Goal: Task Accomplishment & Management: Use online tool/utility

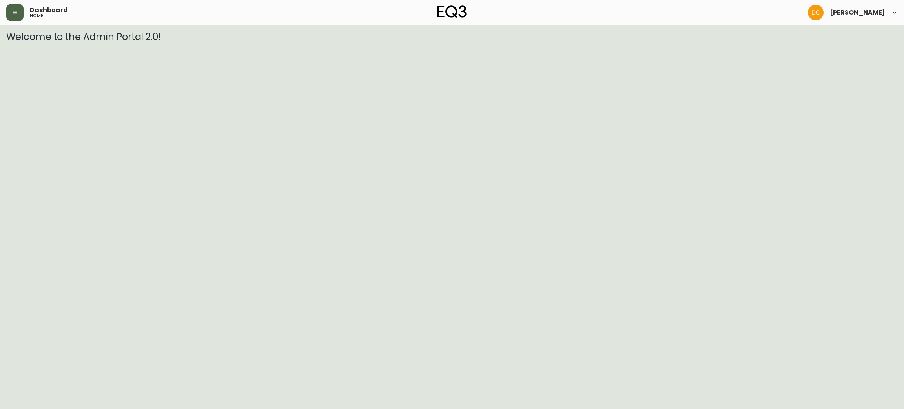
drag, startPoint x: 17, startPoint y: 9, endPoint x: 22, endPoint y: 15, distance: 7.5
click at [17, 9] on icon "button" at bounding box center [15, 12] width 6 height 6
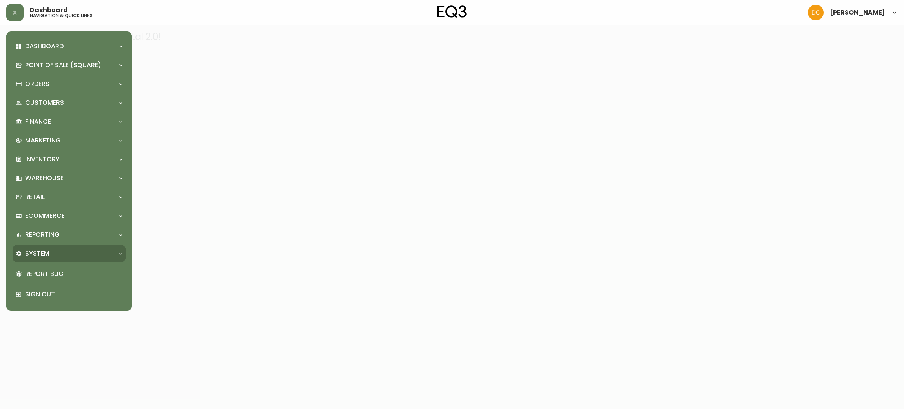
click at [67, 251] on div "System" at bounding box center [65, 253] width 99 height 9
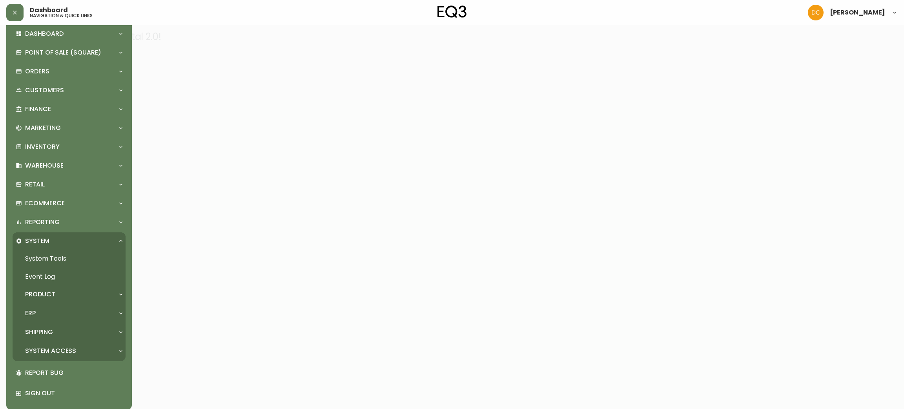
scroll to position [18, 0]
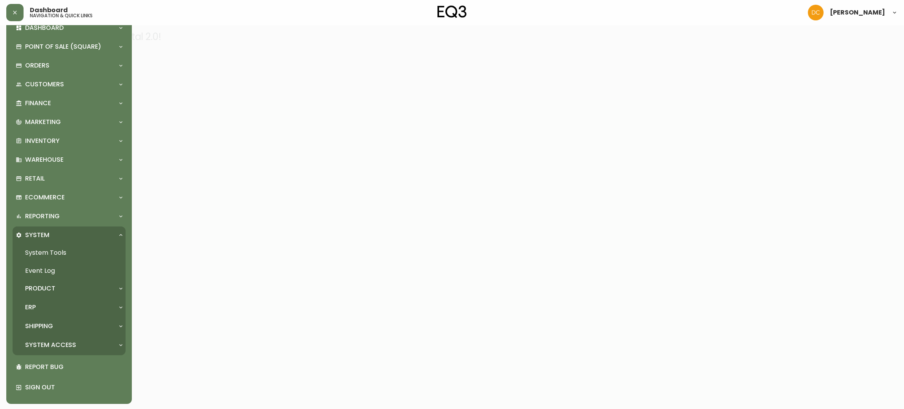
click at [61, 346] on p "System Access" at bounding box center [50, 345] width 51 height 9
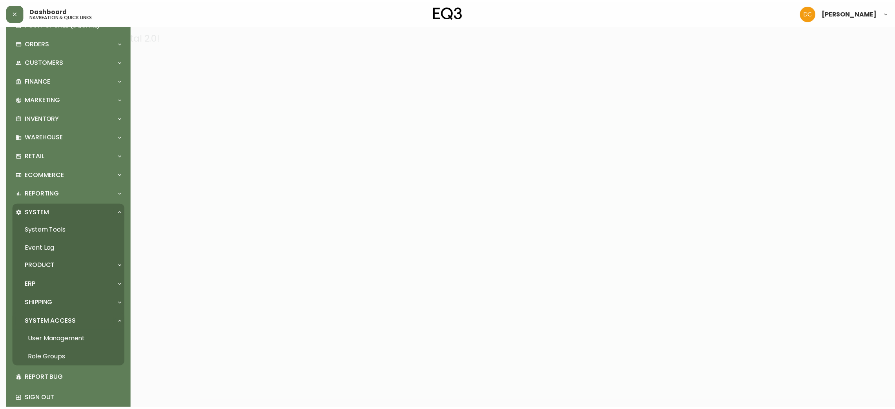
scroll to position [53, 0]
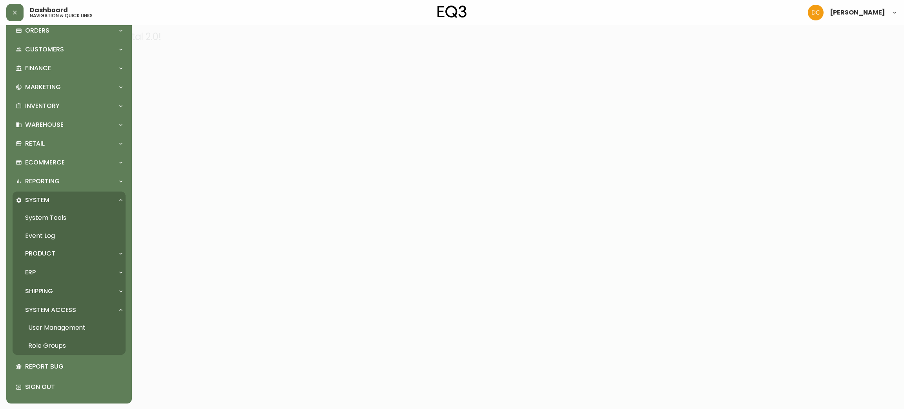
click at [65, 328] on link "User Management" at bounding box center [69, 328] width 113 height 18
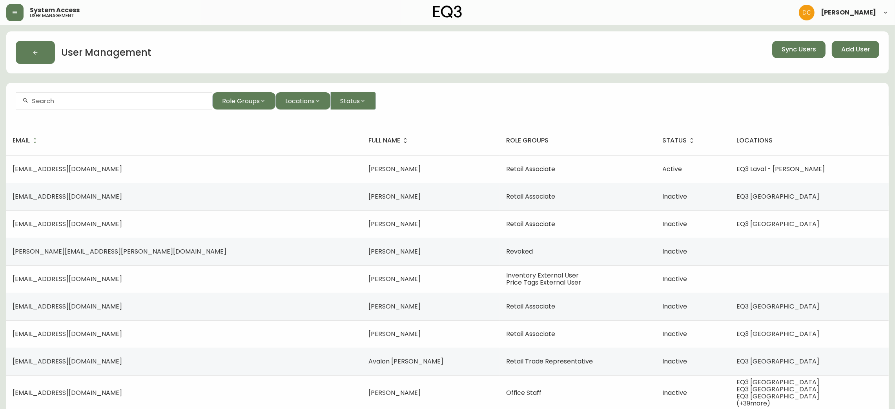
click at [194, 107] on div at bounding box center [114, 101] width 196 height 18
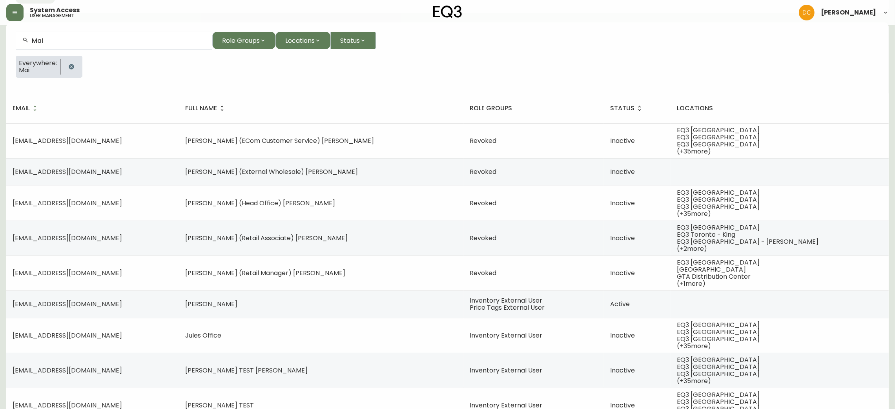
scroll to position [119, 0]
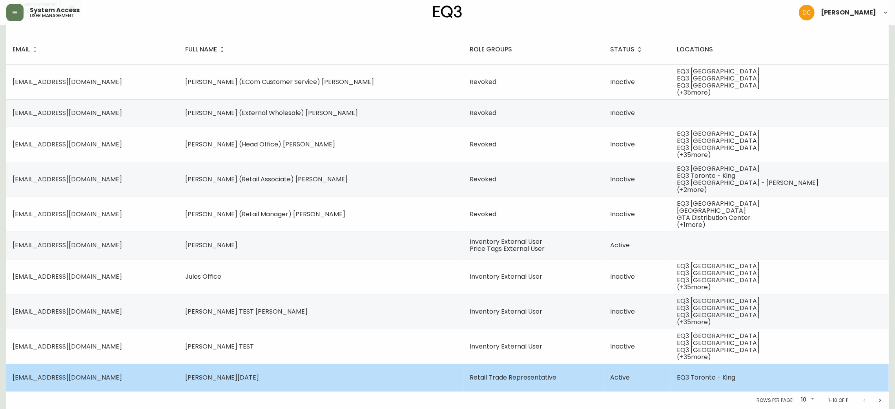
type input "Mai"
click at [259, 376] on span "[PERSON_NAME][DATE]" at bounding box center [222, 377] width 74 height 9
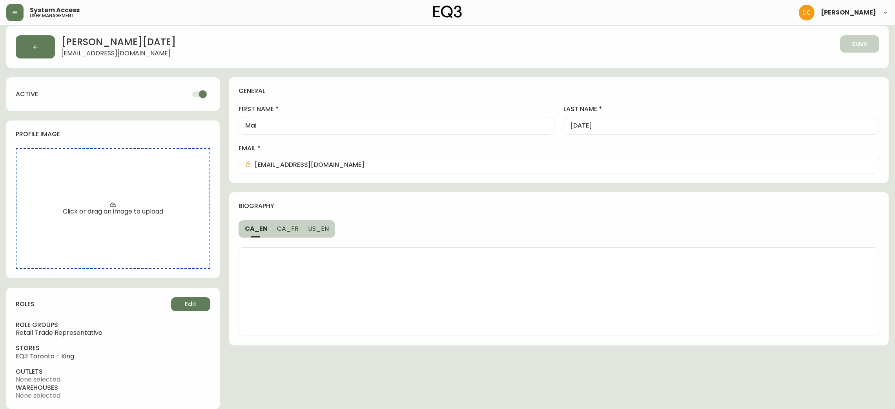
click at [201, 89] on input "checkbox" at bounding box center [203, 94] width 45 height 15
checkbox input "false"
click at [846, 38] on button "Save" at bounding box center [859, 43] width 39 height 17
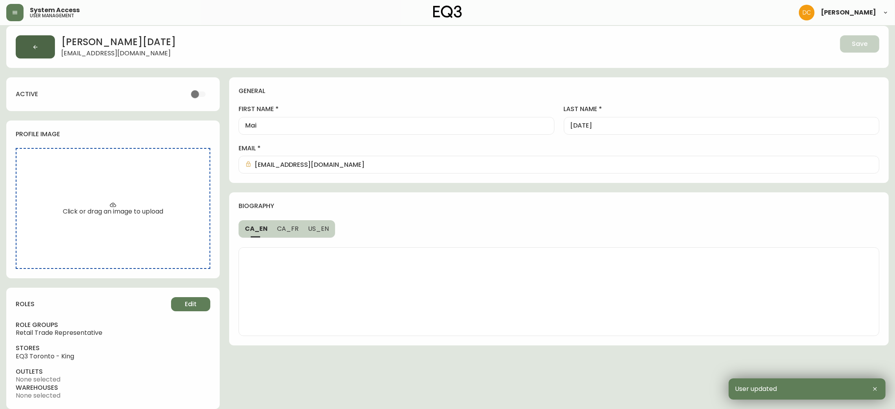
click at [27, 53] on button "button" at bounding box center [35, 46] width 39 height 23
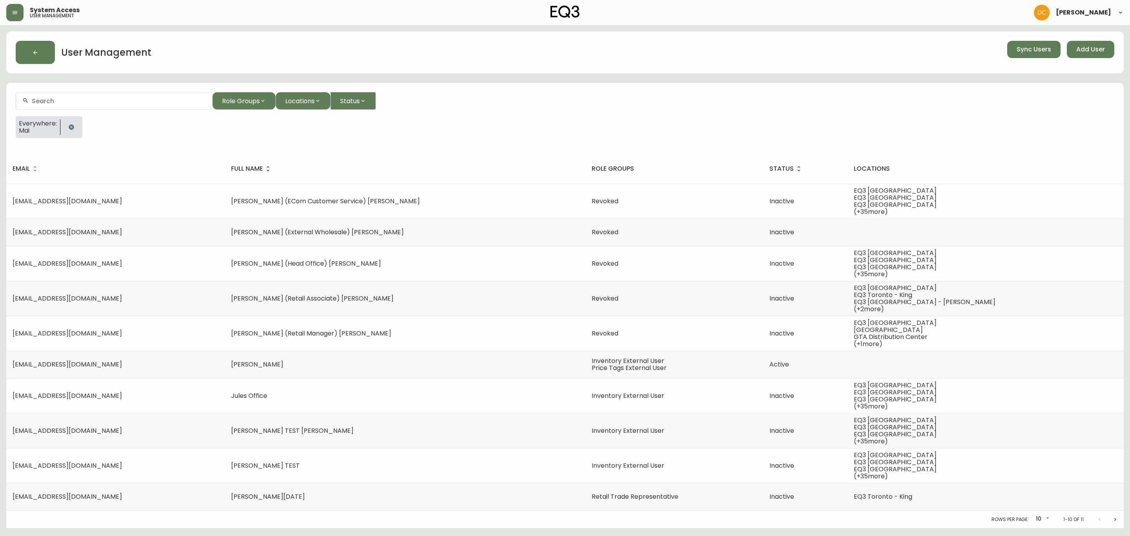
click at [20, 8] on div "System Access user management [PERSON_NAME]" at bounding box center [565, 12] width 1118 height 25
click at [7, 13] on button "button" at bounding box center [14, 12] width 17 height 17
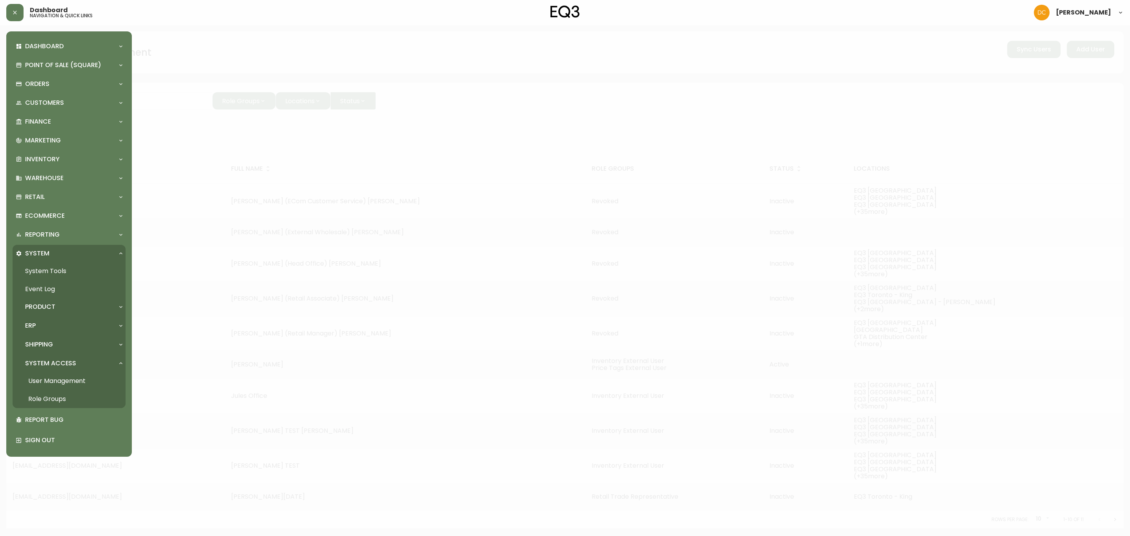
click at [49, 315] on div "Product" at bounding box center [69, 306] width 113 height 17
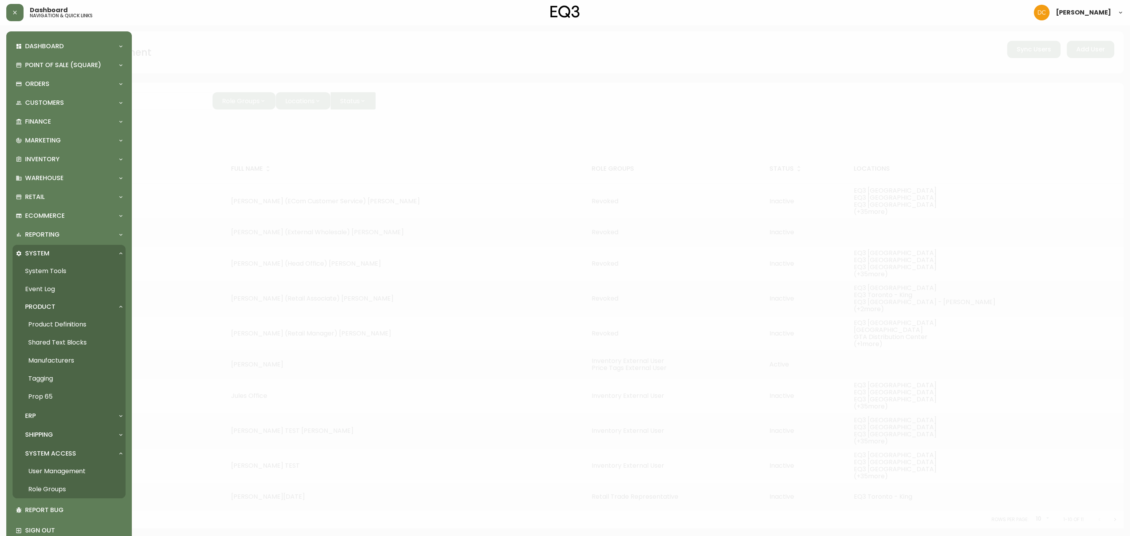
click at [64, 325] on link "Product Definitions" at bounding box center [69, 325] width 113 height 18
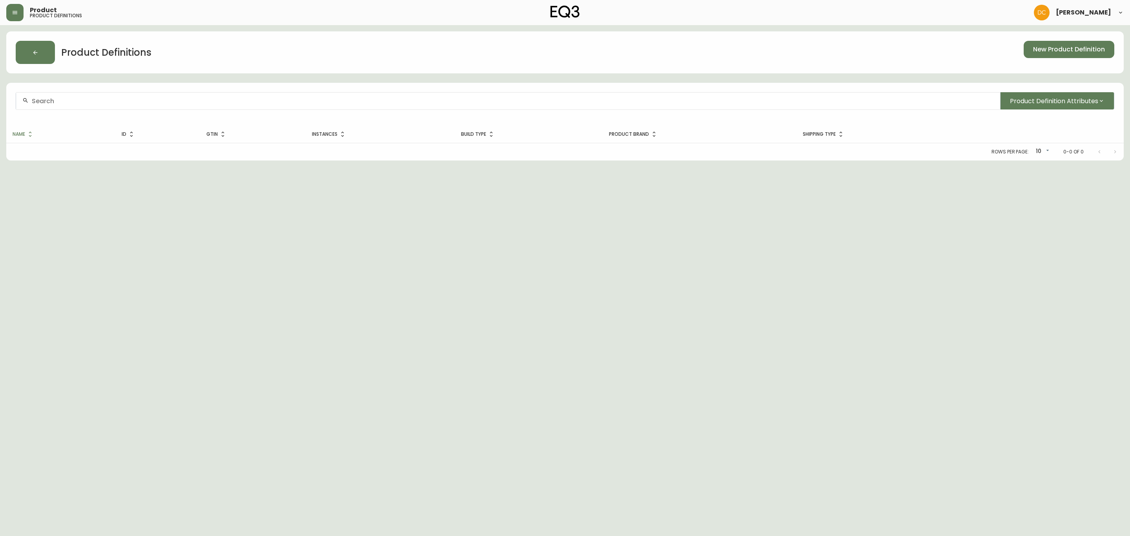
click at [199, 108] on div at bounding box center [508, 101] width 984 height 18
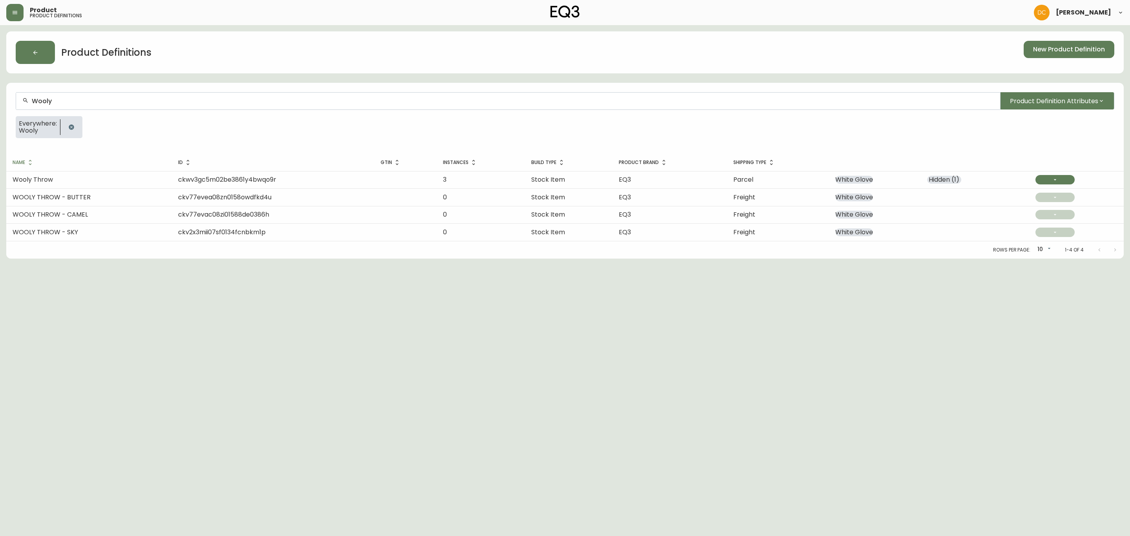
type input "Wooly"
click at [91, 181] on td "Wooly Throw" at bounding box center [89, 179] width 166 height 17
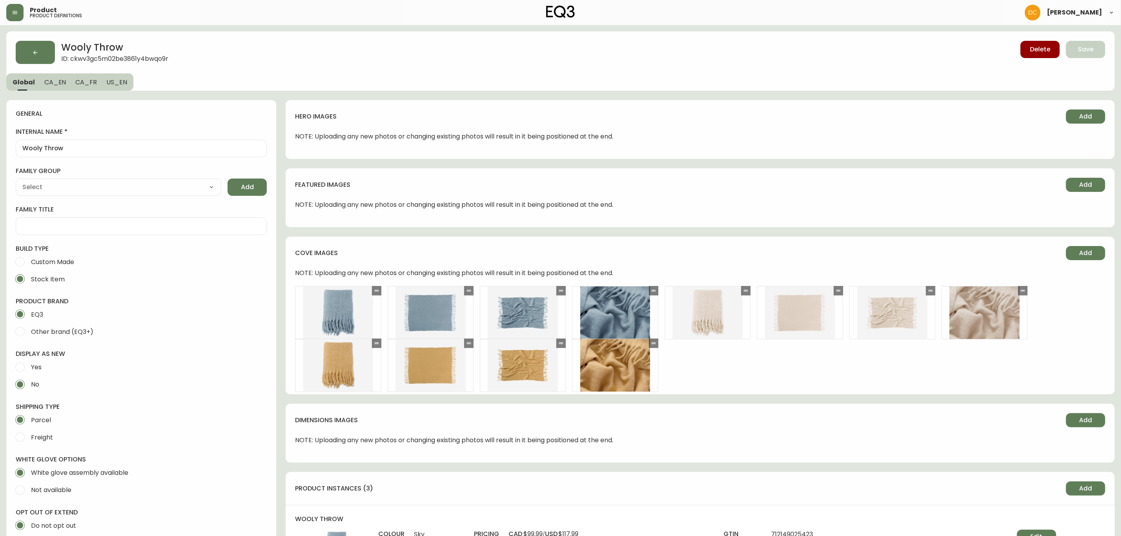
type input "EQ3"
type input "Home & Garden > Linens & Bedding > Bedding > Blankets"
type input "Default"
select select "cjyt4m5lw0000pt749bx6gh7n"
select select "cjpjx7rji00004c744bbp6zrf"
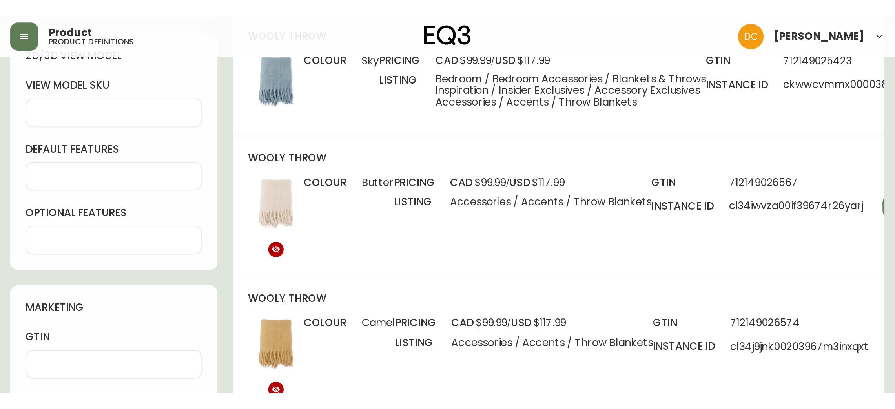
scroll to position [559, 0]
